Goal: Information Seeking & Learning: Find specific fact

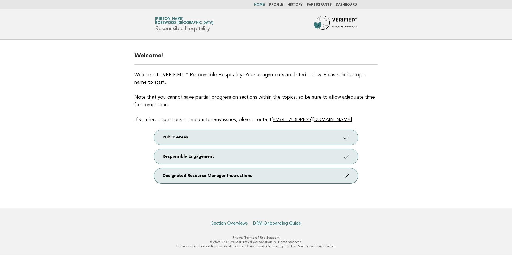
click at [283, 6] on link "Profile" at bounding box center [276, 4] width 14 height 3
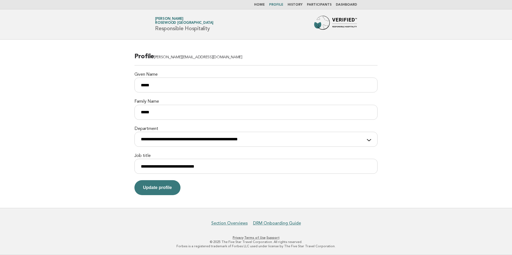
click at [298, 5] on link "History" at bounding box center [295, 4] width 15 height 3
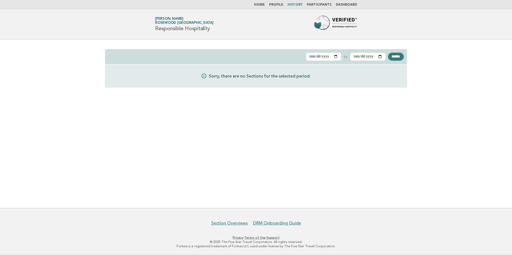
click at [319, 7] on li "Participants" at bounding box center [319, 5] width 25 height 4
click at [320, 3] on link "Participants" at bounding box center [319, 4] width 25 height 3
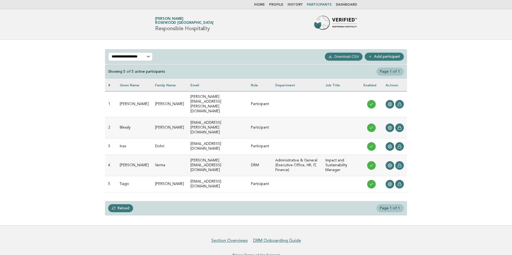
click at [350, 2] on nav "Home Profile History Participants Dashboard" at bounding box center [256, 4] width 512 height 9
click at [348, 5] on link "Dashboard" at bounding box center [346, 4] width 21 height 3
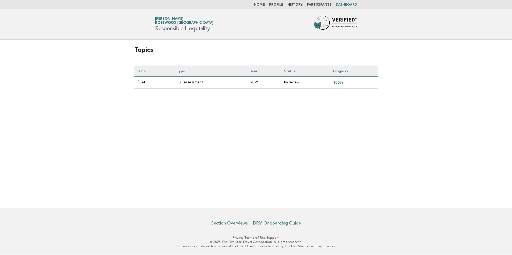
click at [341, 81] on link "100%" at bounding box center [338, 82] width 10 height 4
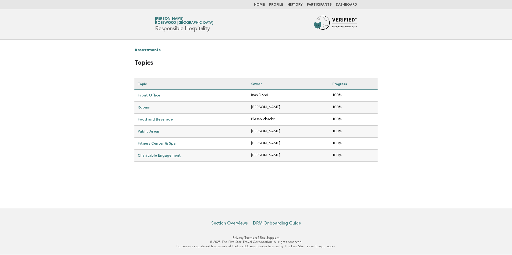
click at [145, 143] on link "Fitness Center & Spa" at bounding box center [157, 143] width 38 height 4
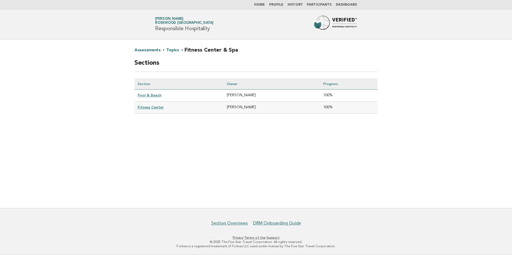
click at [154, 95] on link "Pool & Beach" at bounding box center [150, 95] width 24 height 4
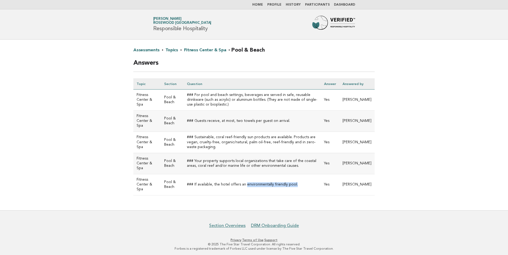
drag, startPoint x: 296, startPoint y: 186, endPoint x: 244, endPoint y: 185, distance: 52.0
click at [244, 185] on td "### If available, the hotel offers an environmentally friendly pool." at bounding box center [252, 184] width 137 height 21
copy td "environmentally friendly pool."
